Goal: Task Accomplishment & Management: Complete application form

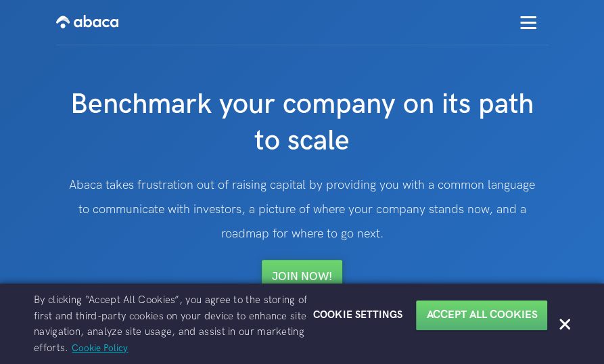
click at [571, 322] on div at bounding box center [567, 325] width 14 height 14
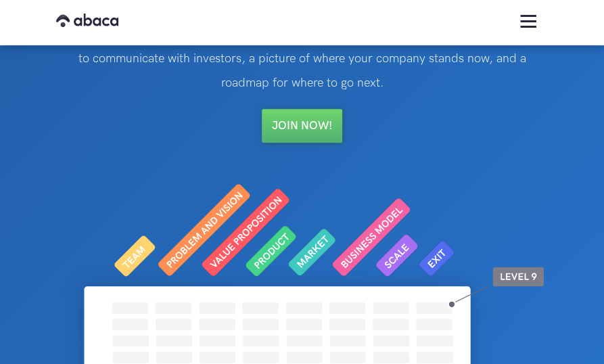
scroll to position [68, 0]
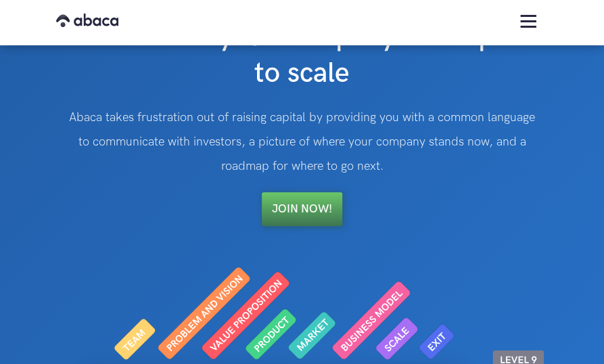
click at [300, 223] on link "Join Now!" at bounding box center [302, 209] width 80 height 34
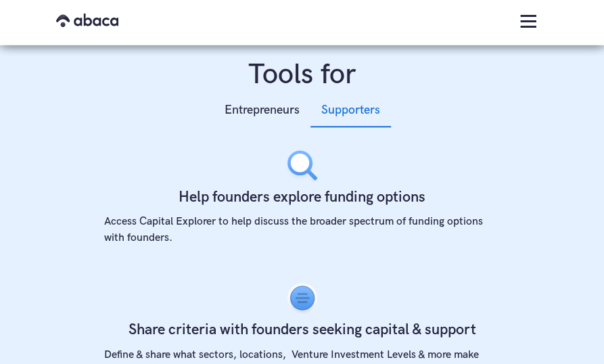
scroll to position [473, 0]
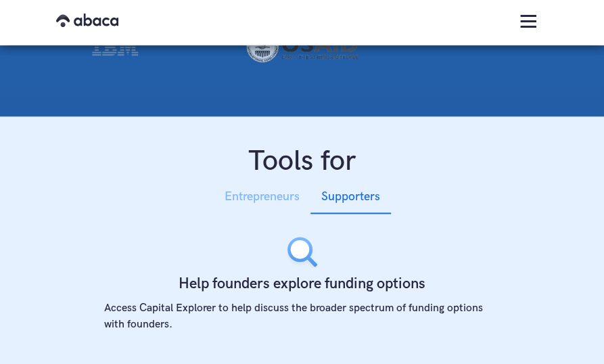
click at [268, 197] on div "Entrepreneurs" at bounding box center [261, 197] width 75 height 20
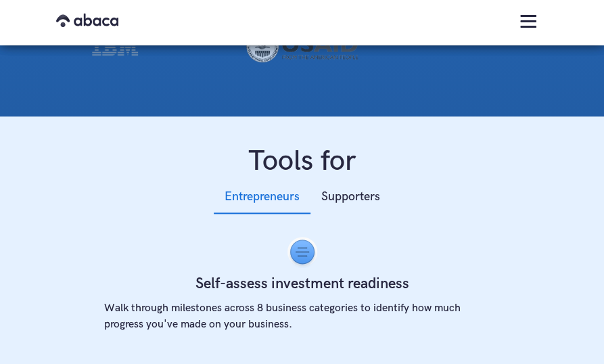
click at [298, 287] on h4 "Self-assess investment readiness" at bounding box center [302, 284] width 214 height 22
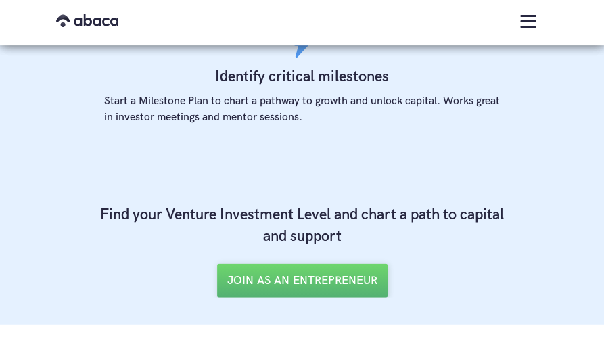
scroll to position [1082, 0]
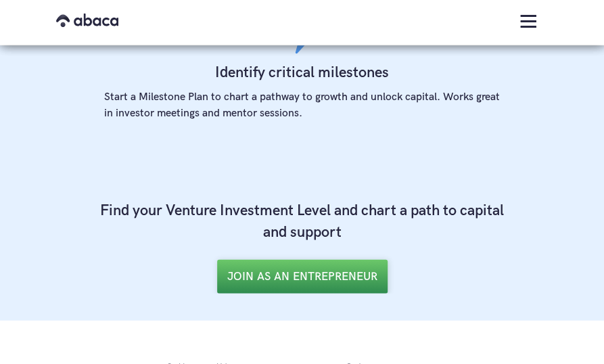
click at [302, 271] on link "JOIN AS AN ENTREPRENEUR" at bounding box center [302, 277] width 170 height 34
